Goal: Task Accomplishment & Management: Manage account settings

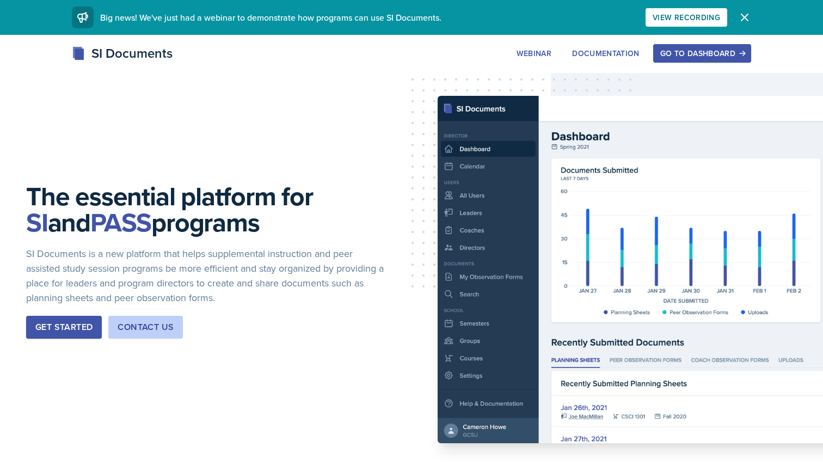
click at [704, 46] on button "Go to Dashboard" at bounding box center [702, 53] width 98 height 18
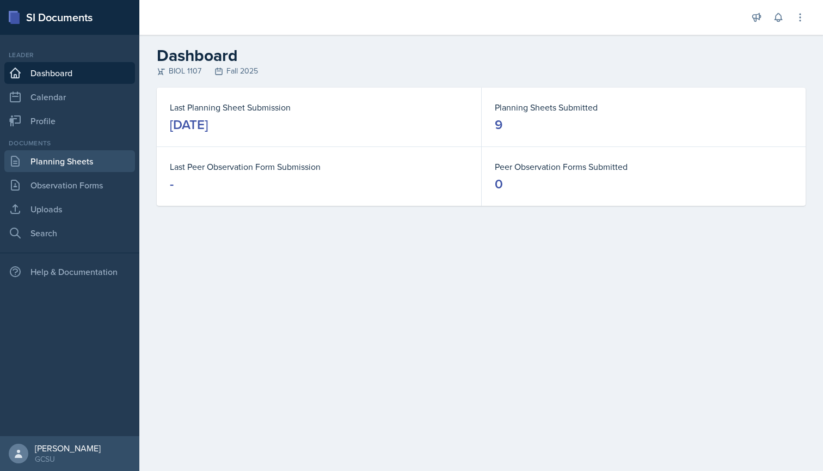
click at [63, 166] on link "Planning Sheets" at bounding box center [69, 161] width 131 height 22
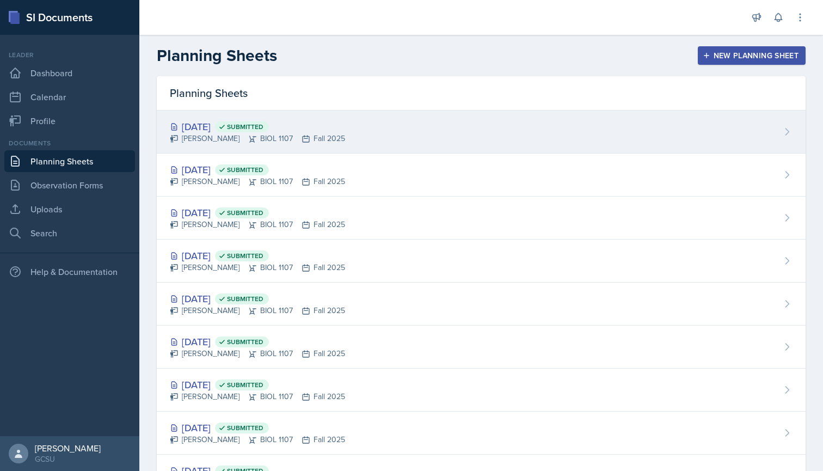
click at [227, 127] on div "Sep 23rd, 2025 Submitted" at bounding box center [257, 126] width 175 height 15
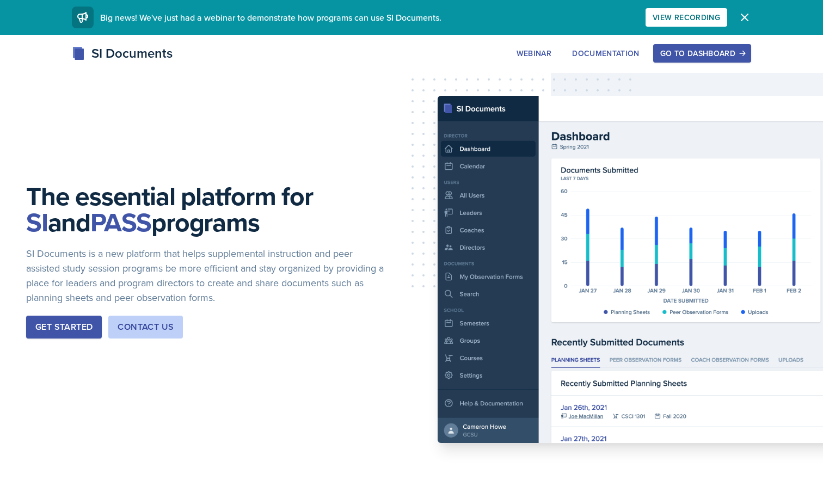
click at [679, 52] on div "Go to Dashboard" at bounding box center [702, 53] width 84 height 9
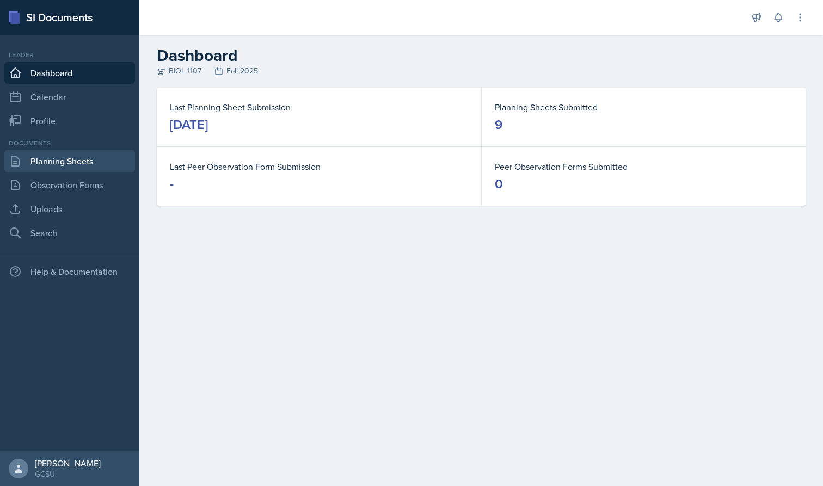
click at [72, 161] on link "Planning Sheets" at bounding box center [69, 161] width 131 height 22
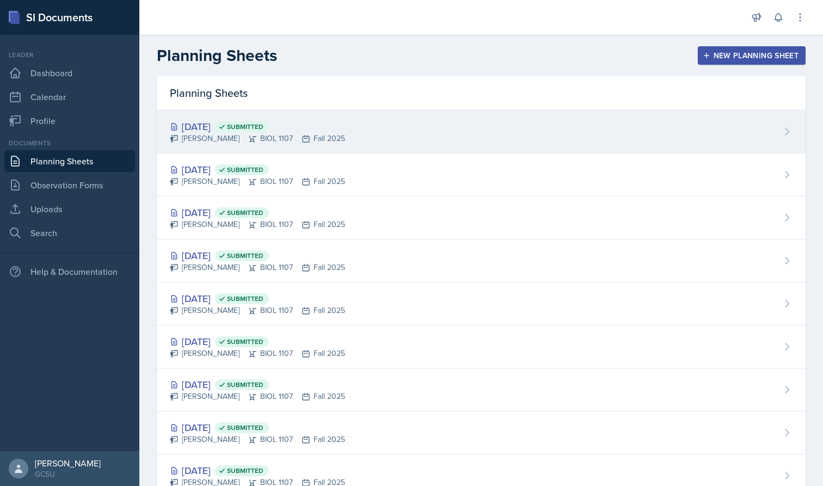
click at [227, 116] on div "[DATE] Submitted [PERSON_NAME] BIOL 1107 Fall 2025" at bounding box center [481, 131] width 649 height 43
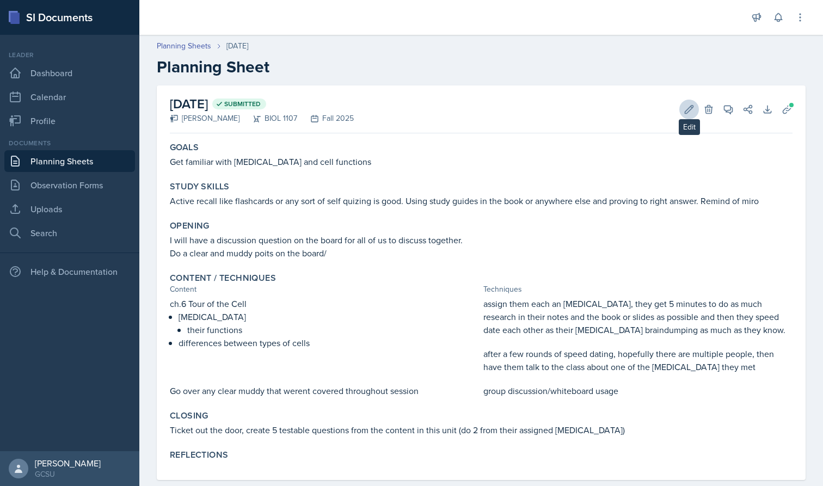
scroll to position [-1, 0]
click at [694, 113] on button "Edit" at bounding box center [689, 110] width 20 height 20
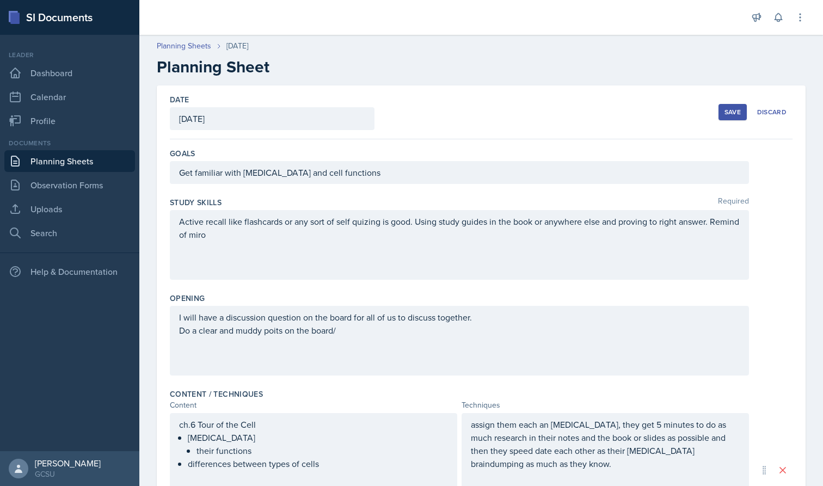
scroll to position [0, 0]
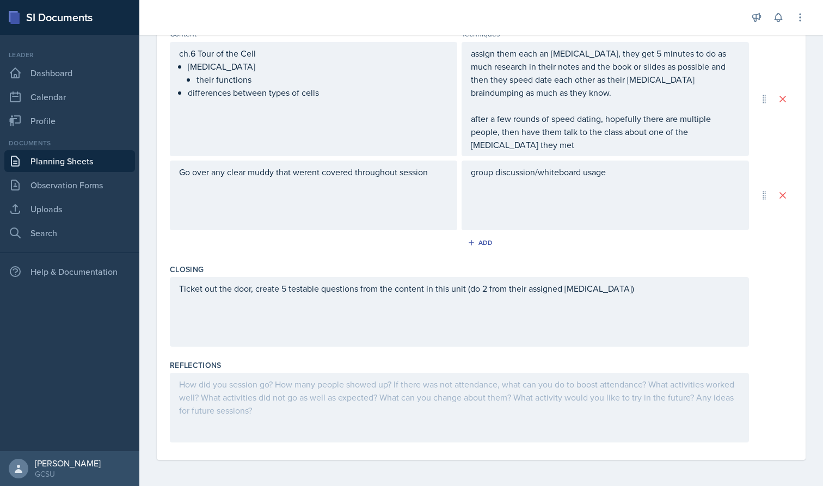
click at [299, 393] on div at bounding box center [459, 408] width 579 height 70
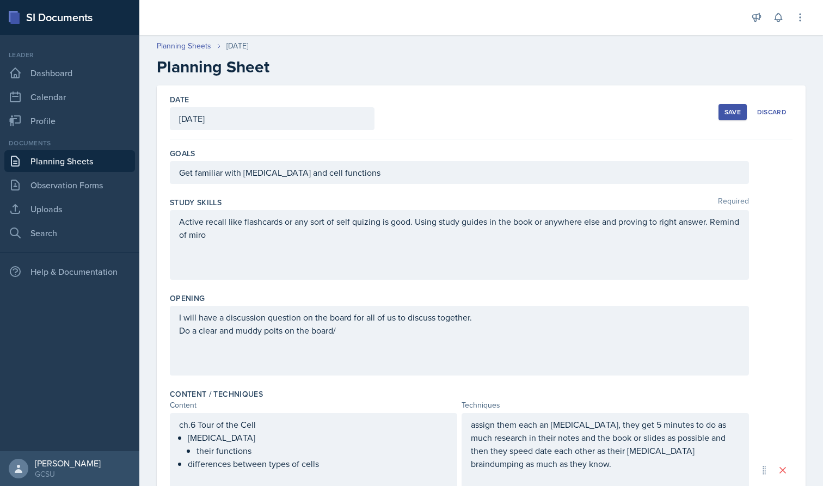
click at [720, 114] on div "Save" at bounding box center [732, 112] width 16 height 9
